Goal: Task Accomplishment & Management: Manage account settings

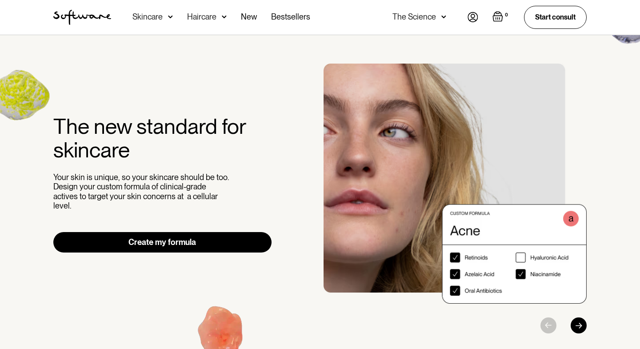
drag, startPoint x: 0, startPoint y: 0, endPoint x: 468, endPoint y: 19, distance: 468.2
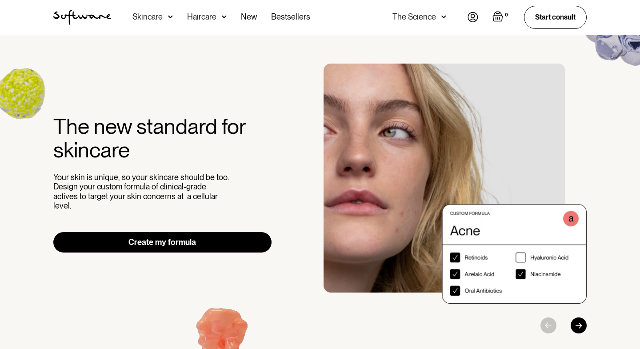
click at [468, 19] on img at bounding box center [473, 17] width 11 height 10
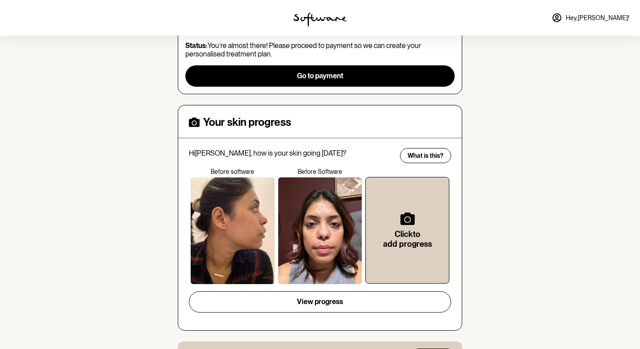
scroll to position [264, 0]
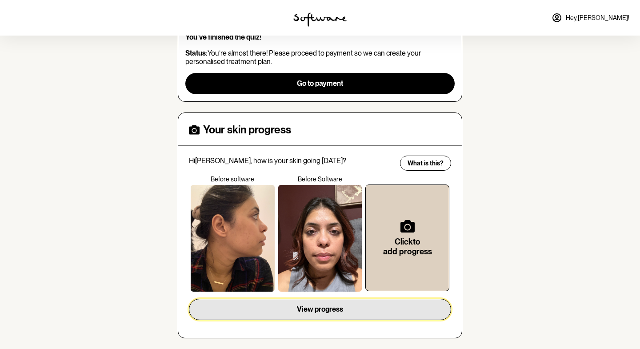
click at [331, 305] on span "View progress" at bounding box center [320, 309] width 46 height 8
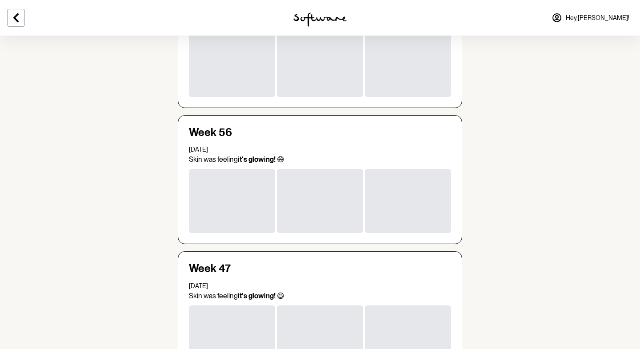
scroll to position [336, 0]
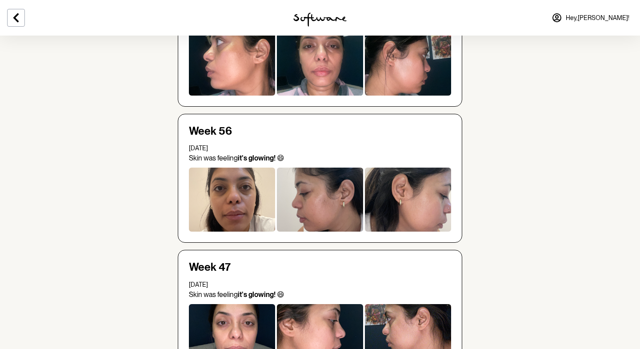
click at [242, 219] on div at bounding box center [232, 200] width 86 height 64
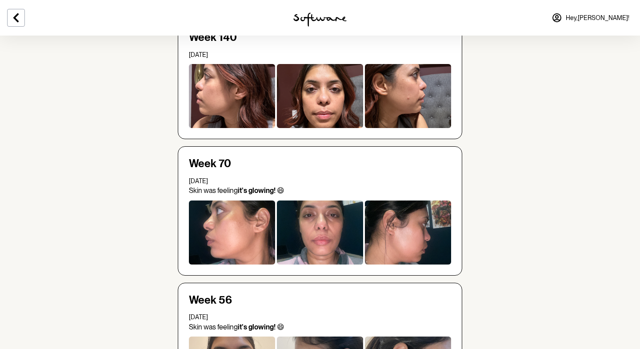
scroll to position [0, 0]
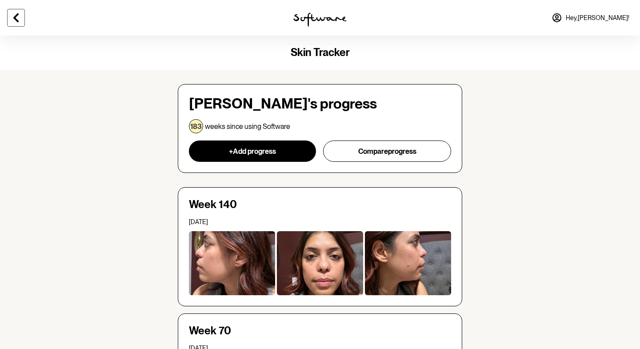
click at [11, 13] on icon at bounding box center [16, 17] width 11 height 11
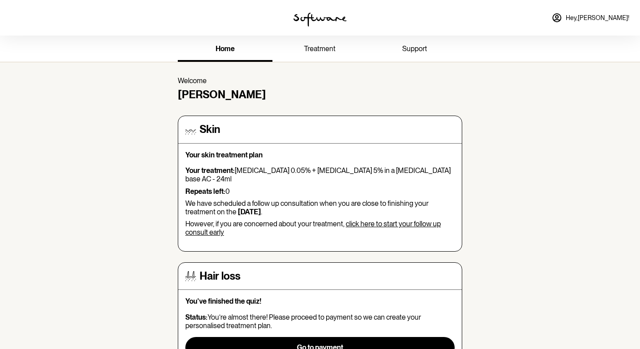
click at [327, 52] on span "treatment" at bounding box center [320, 48] width 32 height 8
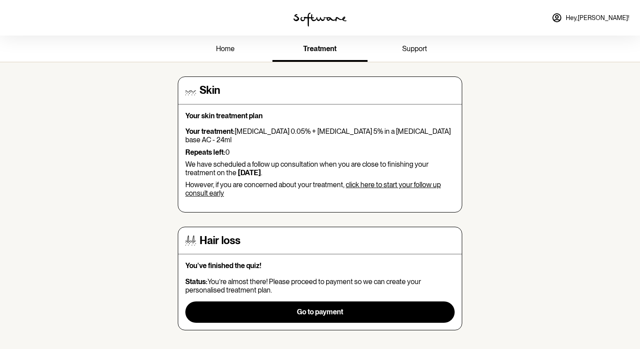
click at [414, 48] on span "support" at bounding box center [414, 48] width 25 height 8
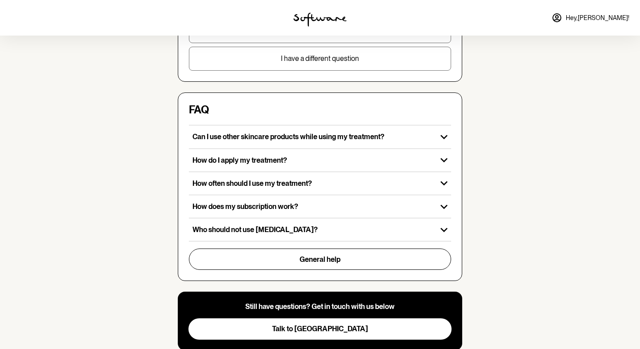
scroll to position [257, 0]
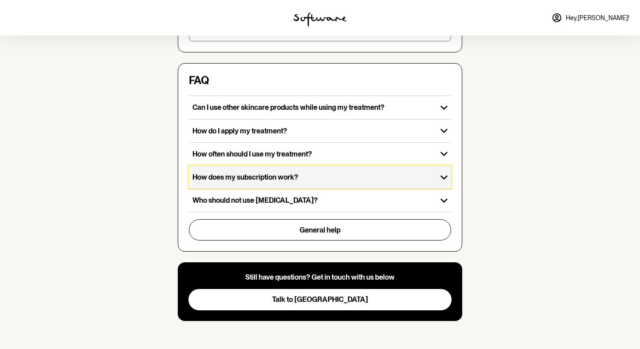
click at [205, 184] on div "How does my subscription work?" at bounding box center [313, 177] width 248 height 23
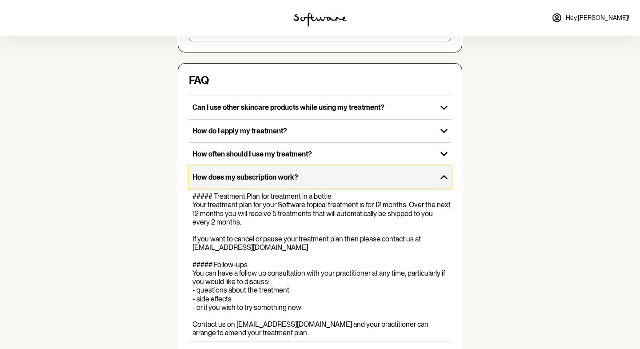
click at [205, 182] on div "How does my subscription work?" at bounding box center [313, 177] width 248 height 23
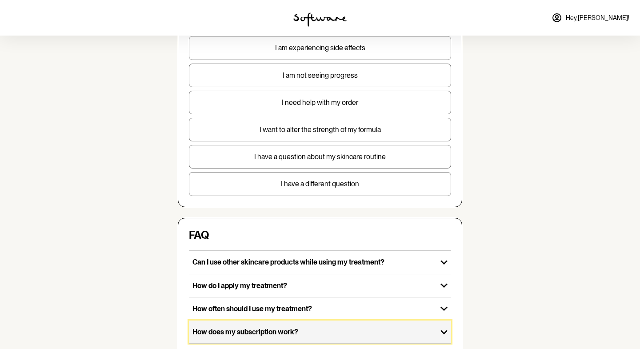
scroll to position [0, 0]
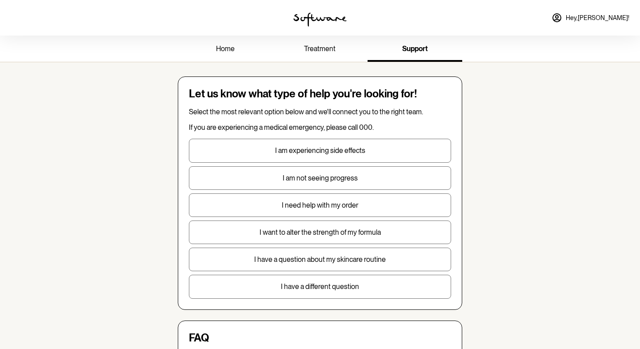
click at [225, 49] on span "home" at bounding box center [225, 48] width 19 height 8
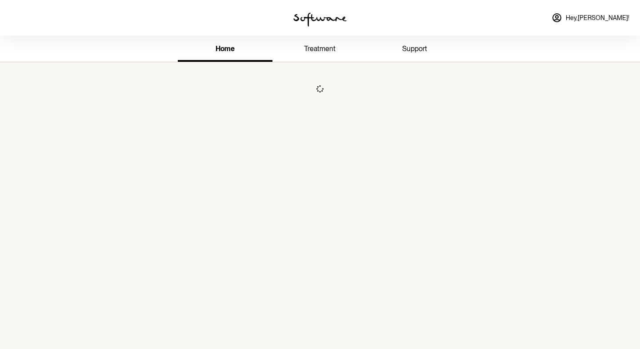
click at [612, 15] on span "Hey, Akanksha !" at bounding box center [598, 18] width 64 height 8
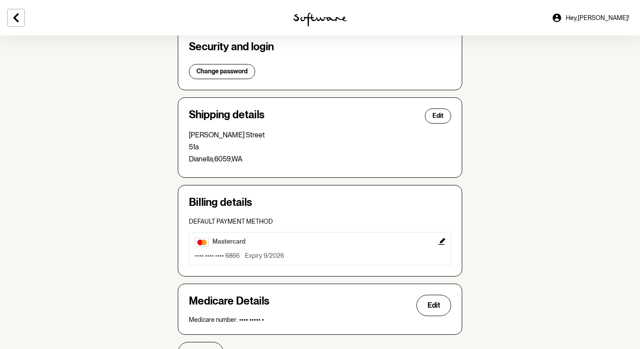
scroll to position [185, 0]
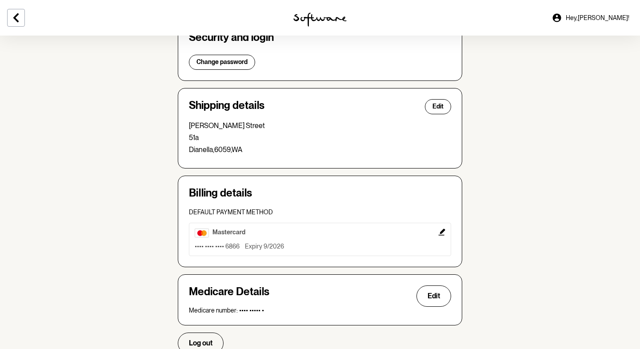
click at [442, 232] on icon "Edit" at bounding box center [441, 232] width 7 height 7
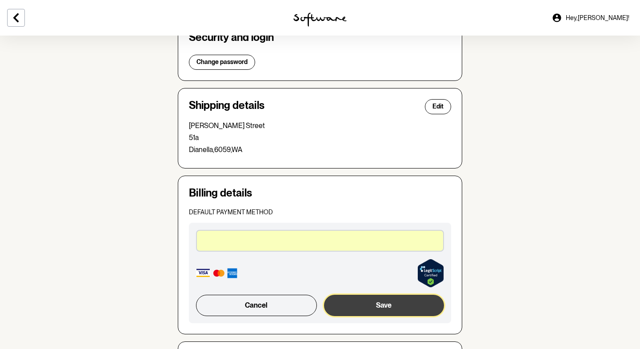
click at [404, 311] on button "Save" at bounding box center [384, 305] width 120 height 21
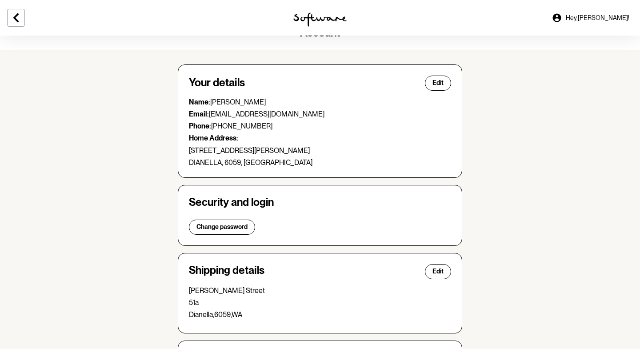
scroll to position [0, 0]
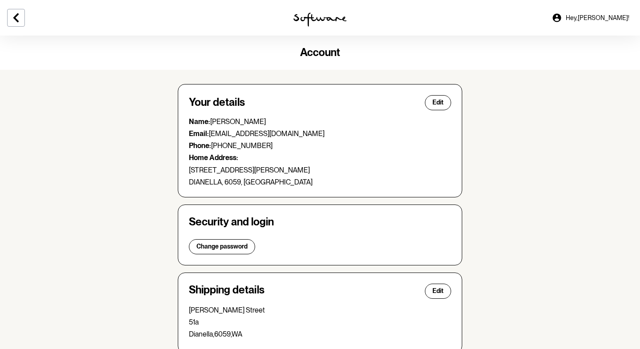
click at [16, 28] on div at bounding box center [106, 18] width 213 height 36
click at [16, 18] on icon at bounding box center [15, 17] width 5 height 9
